Goal: Task Accomplishment & Management: Complete application form

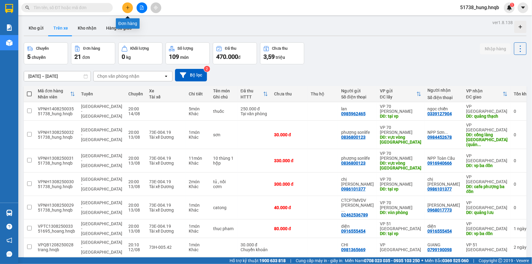
click at [129, 11] on button at bounding box center [127, 7] width 11 height 11
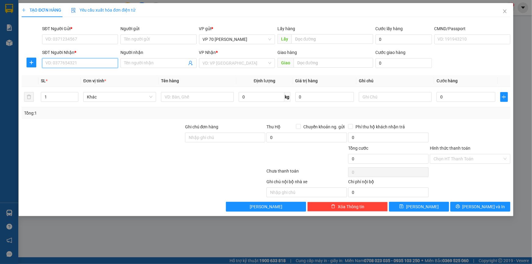
click at [66, 60] on input "SĐT Người Nhận *" at bounding box center [80, 63] width 76 height 10
click at [63, 78] on div "0985642566 - [PERSON_NAME]" at bounding box center [80, 75] width 69 height 7
type input "0985642566"
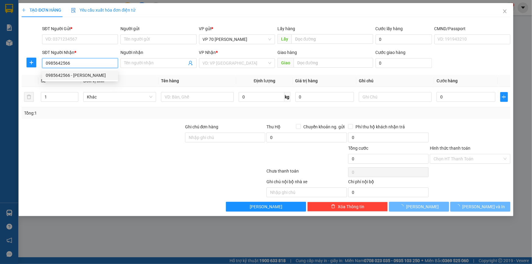
type input "thanh mai"
type input "tại vp đông hới"
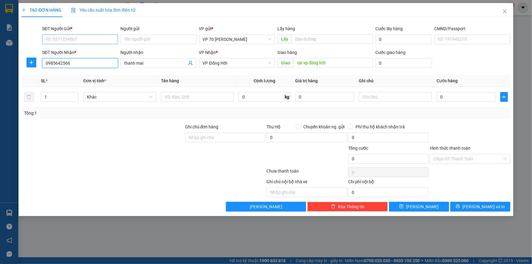
type input "0985642566"
click at [89, 35] on input "SĐT Người Gửi *" at bounding box center [80, 39] width 76 height 10
click at [81, 52] on div "0911216822 - giang" at bounding box center [80, 51] width 69 height 7
type input "0911216822"
type input "giang"
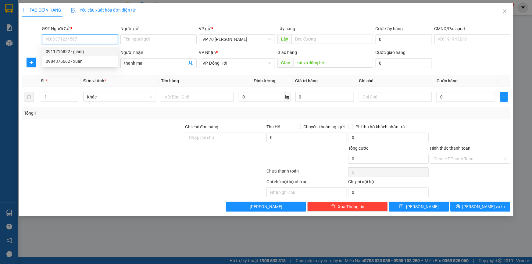
type input "tại vp"
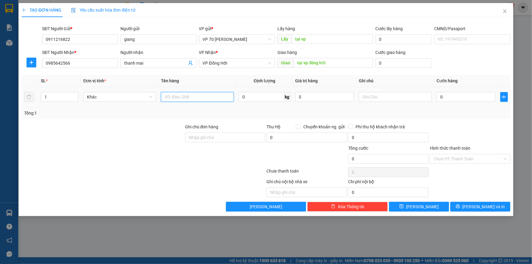
click at [181, 98] on input "text" at bounding box center [197, 97] width 73 height 10
type input "a"
type input "á"
click at [174, 98] on input "aosd quần" at bounding box center [197, 97] width 73 height 10
type input "áo quần"
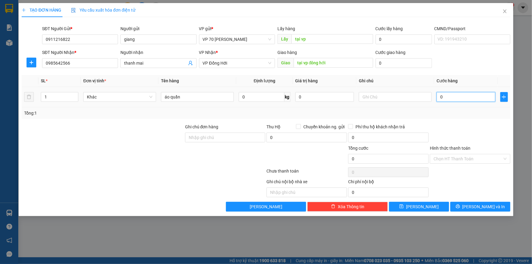
click at [462, 98] on input "0" at bounding box center [466, 97] width 59 height 10
type input "5"
type input "50"
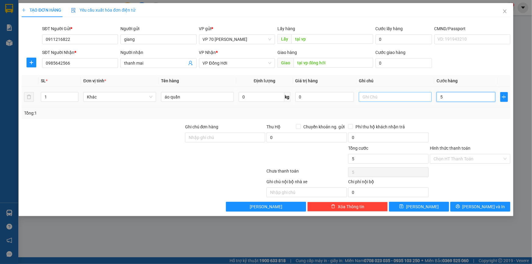
type input "50"
type input "500"
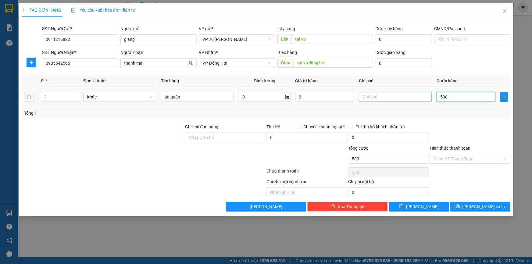
type input "5.000"
type input "50.000"
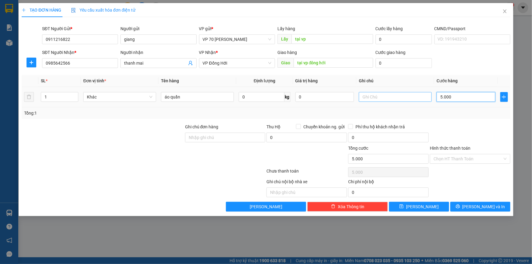
type input "50.000"
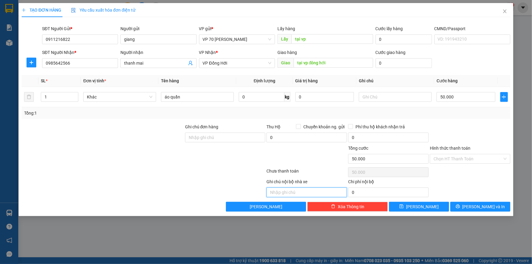
click at [289, 191] on input "text" at bounding box center [306, 192] width 80 height 10
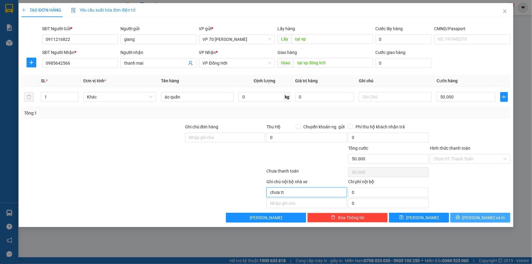
type input "chưa tt"
click at [473, 213] on button "[PERSON_NAME] và In" at bounding box center [480, 218] width 60 height 10
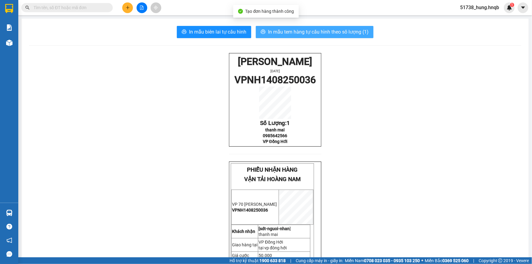
click at [315, 33] on span "In mẫu tem hàng tự cấu hình theo số lượng (1)" at bounding box center [318, 32] width 101 height 8
click at [306, 27] on button "In mẫu tem hàng tự cấu hình theo số lượng (1)" at bounding box center [315, 32] width 118 height 12
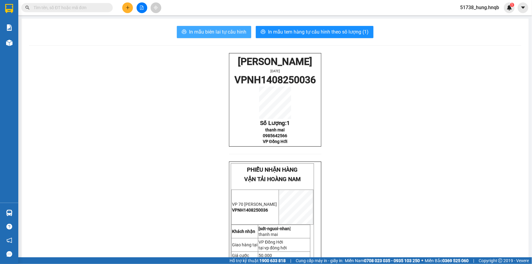
click at [217, 31] on span "In mẫu biên lai tự cấu hình" at bounding box center [217, 32] width 57 height 8
click at [199, 30] on span "In mẫu biên lai tự cấu hình" at bounding box center [217, 32] width 57 height 8
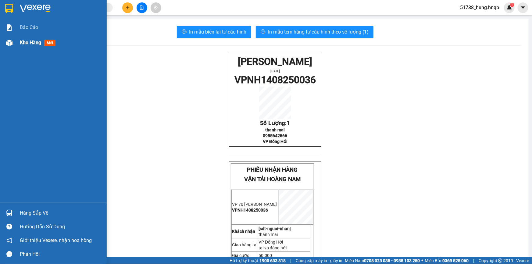
click at [19, 43] on div "Kho hàng mới" at bounding box center [53, 42] width 107 height 15
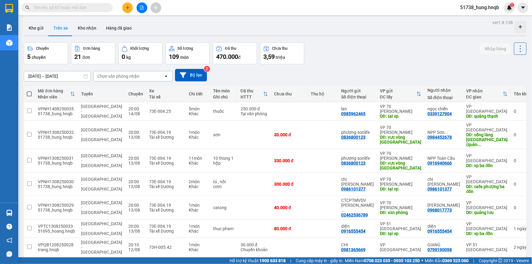
click at [127, 7] on icon "plus" at bounding box center [127, 7] width 3 height 0
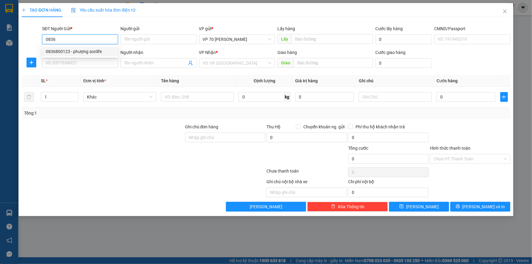
click at [77, 52] on div "0836800123 - phượng sonlife" at bounding box center [80, 51] width 69 height 7
type input "0836800123"
type input "phượng sonlife"
type input "vực vòng [GEOGRAPHIC_DATA]"
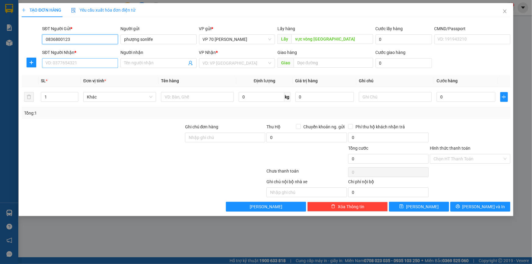
type input "0836800123"
click at [76, 61] on input "SĐT Người Nhận *" at bounding box center [80, 63] width 76 height 10
type input "0385468880"
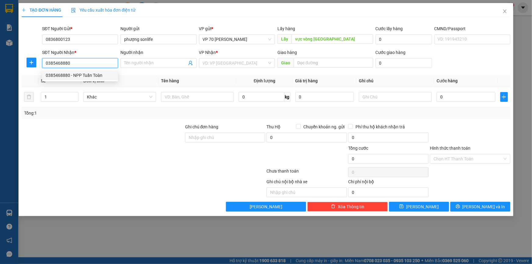
click at [84, 75] on div "0385468880 - NPP Tuấn Toàn" at bounding box center [80, 75] width 69 height 7
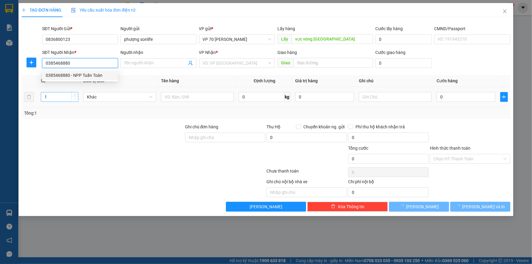
type input "NPP Tuấn Toàn"
type input "cl trung thôn"
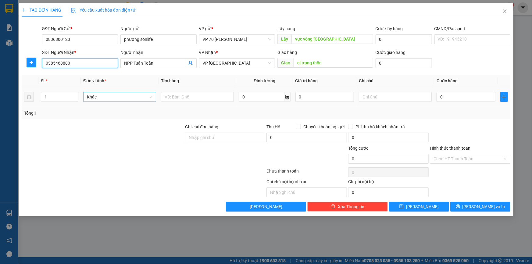
click at [109, 95] on span "Khác" at bounding box center [120, 96] width 66 height 9
type input "0385468880"
click at [201, 99] on input "text" at bounding box center [197, 97] width 73 height 10
type input "sơn"
click at [484, 100] on input "0" at bounding box center [466, 97] width 59 height 10
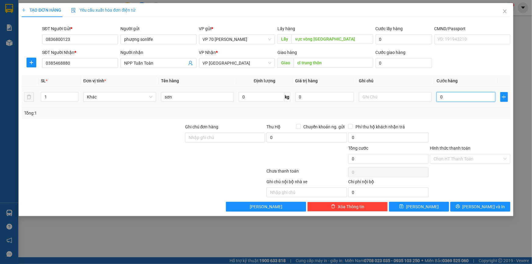
type input "3"
type input "30"
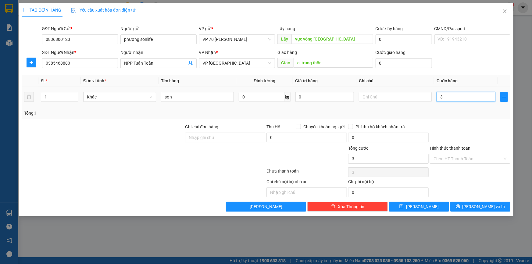
type input "30"
type input "300"
type input "3.000"
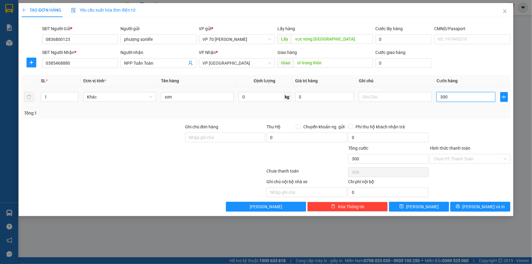
type input "3.000"
type input "30.000"
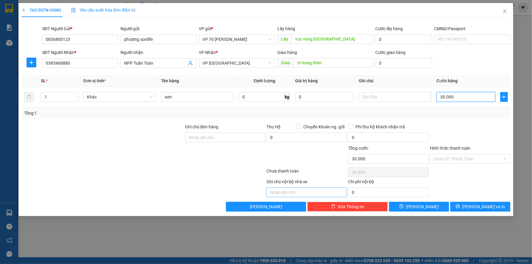
type input "30.000"
click at [312, 195] on input "text" at bounding box center [306, 192] width 80 height 10
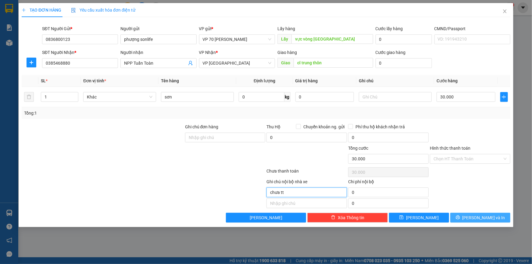
type input "chưa tt"
click at [471, 213] on button "[PERSON_NAME] và In" at bounding box center [480, 218] width 60 height 10
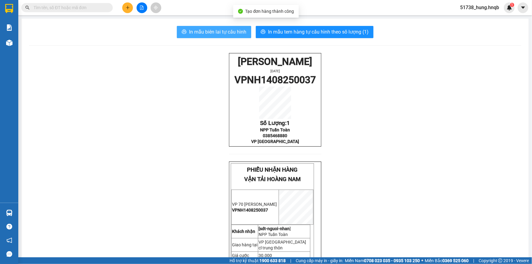
click at [232, 31] on span "In mẫu biên lai tự cấu hình" at bounding box center [217, 32] width 57 height 8
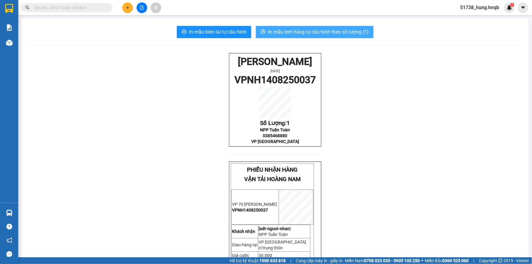
click at [339, 33] on span "In mẫu tem hàng tự cấu hình theo số lượng (1)" at bounding box center [318, 32] width 101 height 8
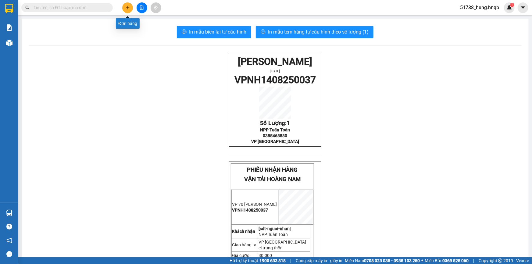
click at [126, 10] on button at bounding box center [127, 7] width 11 height 11
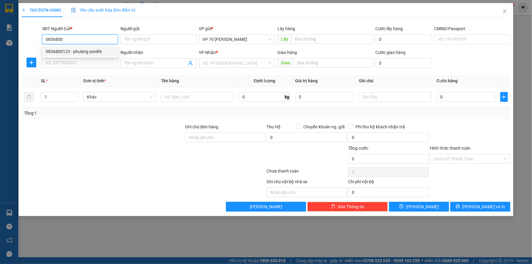
click at [99, 53] on div "0836800123 - phượng sonlife" at bounding box center [80, 51] width 69 height 7
type input "0836800123"
type input "phượng sonlife"
type input "vực vòng [GEOGRAPHIC_DATA]"
type input "0836800123"
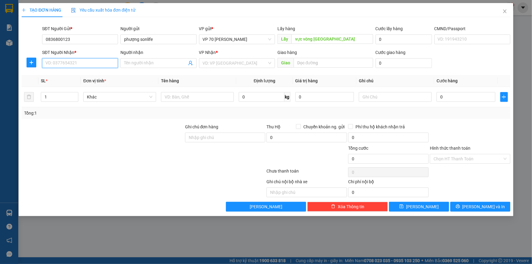
click at [94, 61] on input "SĐT Người Nhận *" at bounding box center [80, 63] width 76 height 10
click at [88, 75] on div "0916940666 - NPP Toàn Cầu" at bounding box center [80, 75] width 69 height 7
type input "0916940666"
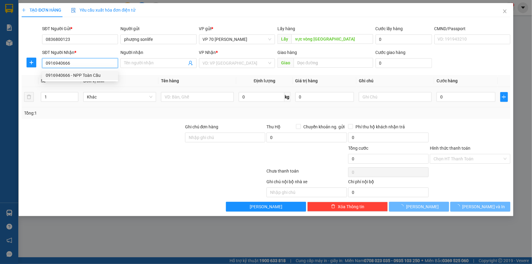
type input "NPP Toàn Cầu"
type input "vp ba đồn"
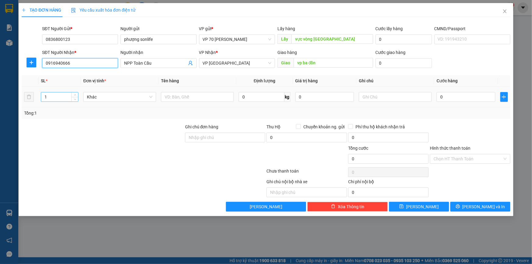
type input "0916940666"
click at [64, 97] on input "1" at bounding box center [59, 96] width 37 height 9
type input "6"
type input "2"
click at [216, 94] on input "text" at bounding box center [197, 97] width 73 height 10
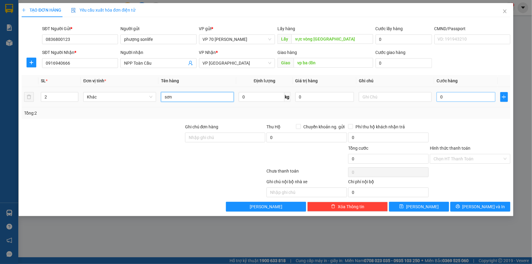
type input "sơn"
click at [473, 94] on input "0" at bounding box center [466, 97] width 59 height 10
type input "6"
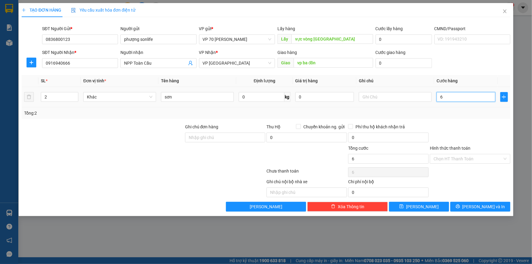
type input "60"
type input "600"
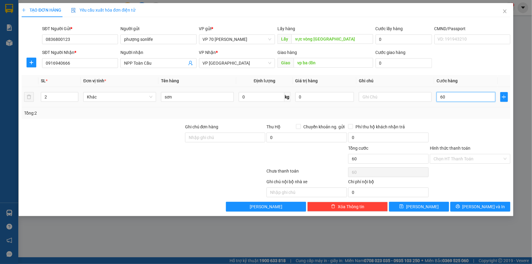
type input "600"
type input "6.000"
type input "60.000"
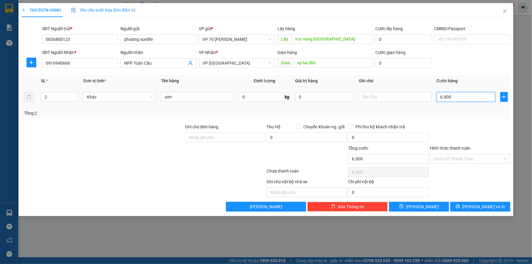
type input "60.000"
click at [312, 195] on input "text" at bounding box center [306, 192] width 80 height 10
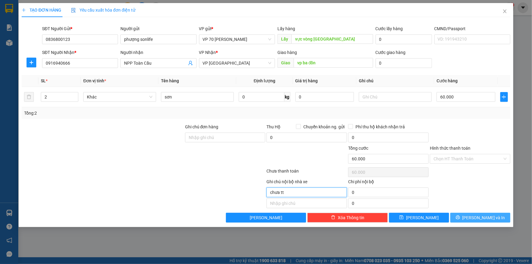
type input "chưa tt"
click at [467, 217] on button "[PERSON_NAME] và In" at bounding box center [480, 218] width 60 height 10
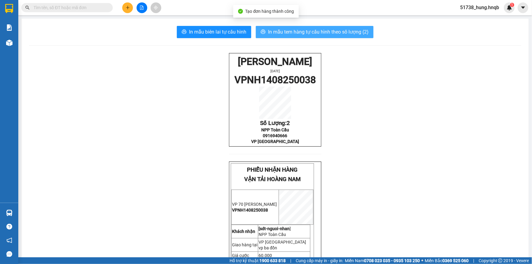
click at [292, 35] on span "In mẫu tem hàng tự cấu hình theo số lượng (2)" at bounding box center [318, 32] width 101 height 8
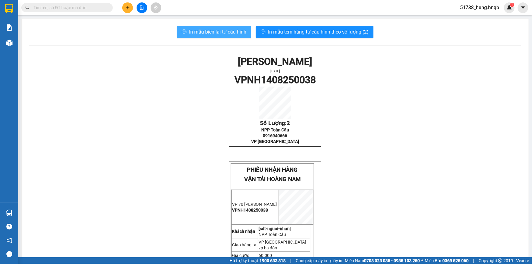
click at [194, 32] on span "In mẫu biên lai tự cấu hình" at bounding box center [217, 32] width 57 height 8
